Goal: Transaction & Acquisition: Book appointment/travel/reservation

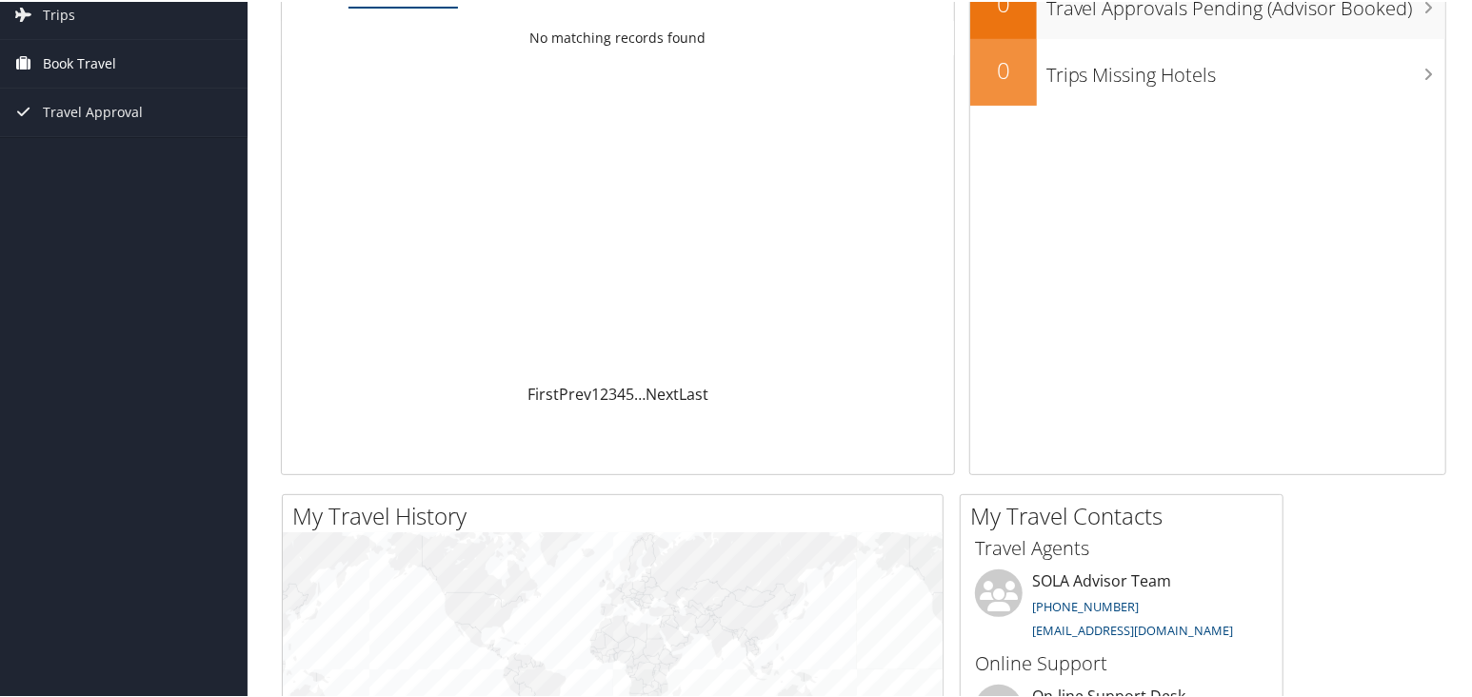
scroll to position [157, 0]
click at [70, 63] on span "Book Travel" at bounding box center [79, 60] width 73 height 48
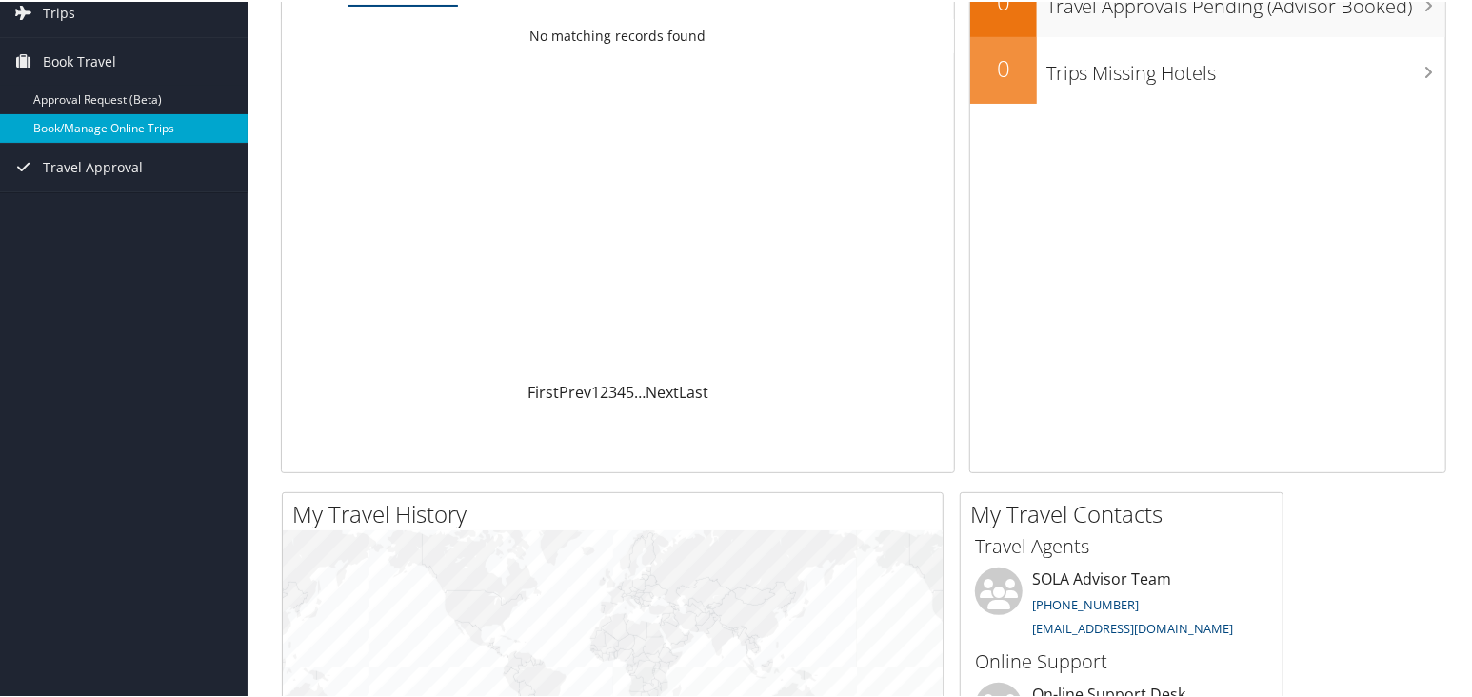
click at [84, 128] on link "Book/Manage Online Trips" at bounding box center [124, 126] width 248 height 29
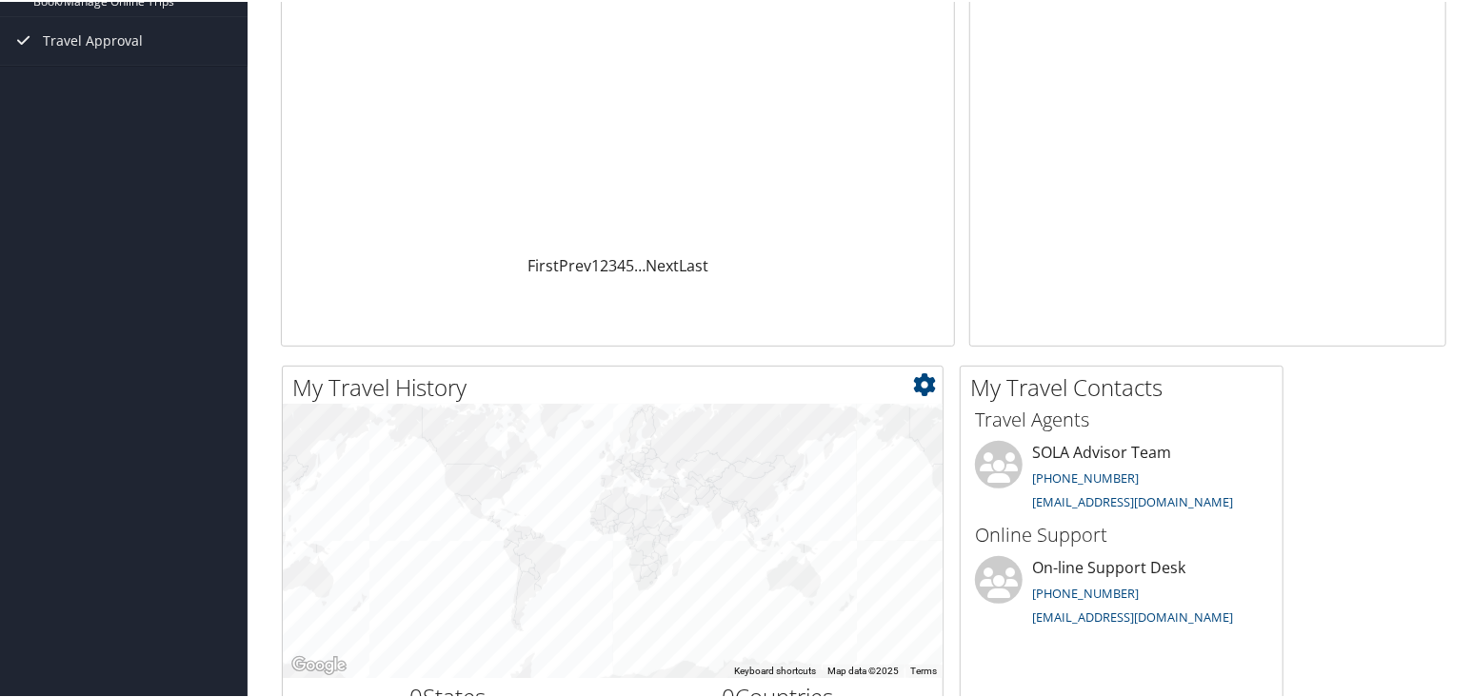
scroll to position [0, 0]
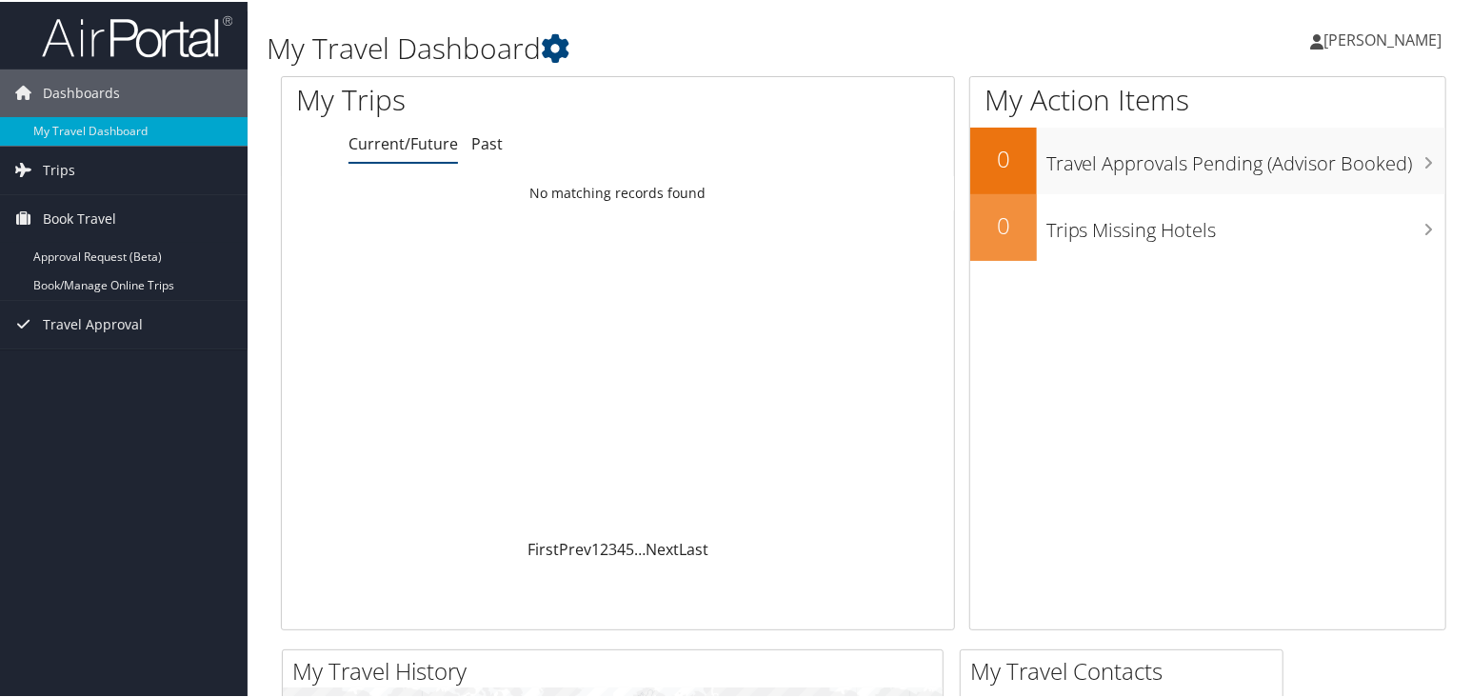
click at [1384, 30] on span "[PERSON_NAME]" at bounding box center [1382, 38] width 118 height 21
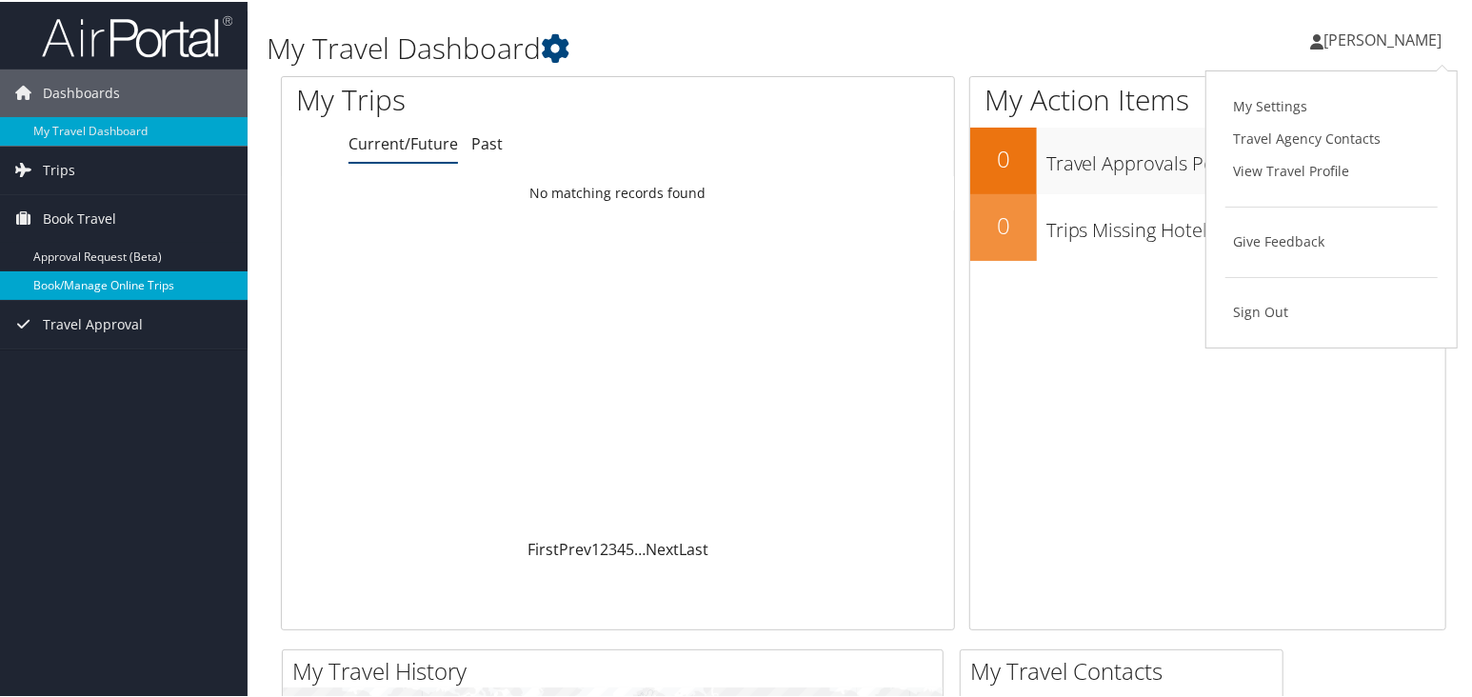
click at [74, 284] on link "Book/Manage Online Trips" at bounding box center [124, 283] width 248 height 29
